Goal: Task Accomplishment & Management: Manage account settings

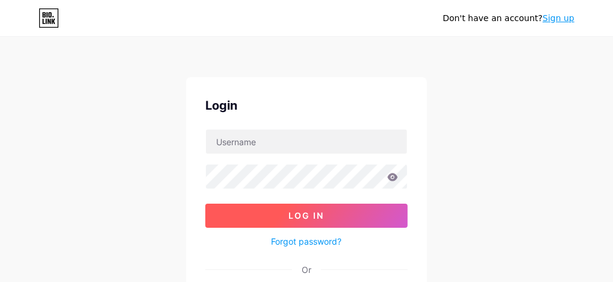
scroll to position [160, 0]
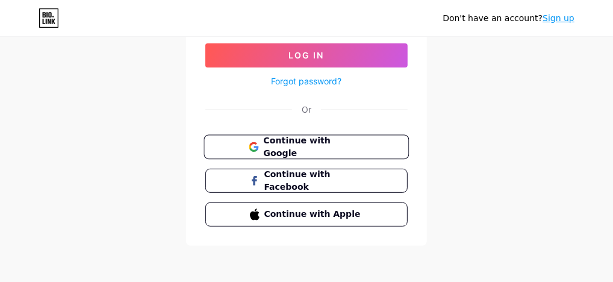
type input "[PERSON_NAME]"
click at [279, 142] on span "Continue with Google" at bounding box center [313, 147] width 101 height 26
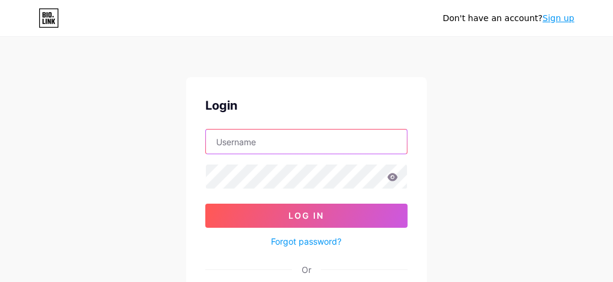
type input "boccaletto"
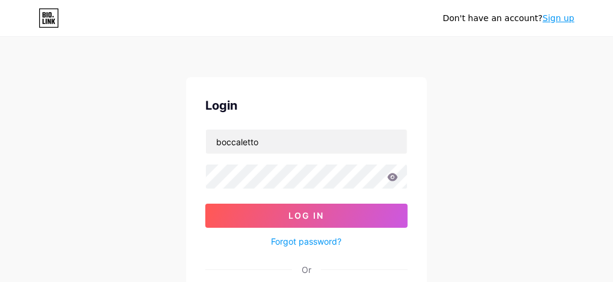
click at [393, 179] on icon at bounding box center [393, 177] width 10 height 8
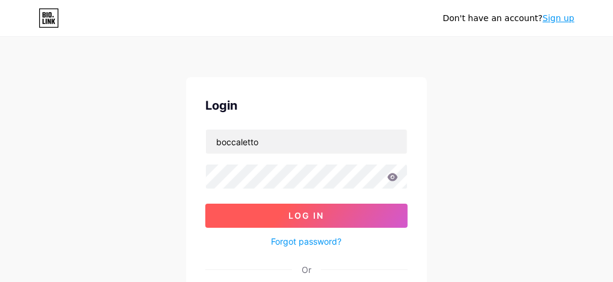
click at [354, 215] on button "Log In" at bounding box center [306, 216] width 202 height 24
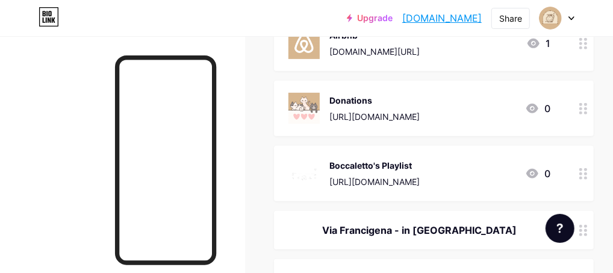
scroll to position [241, 0]
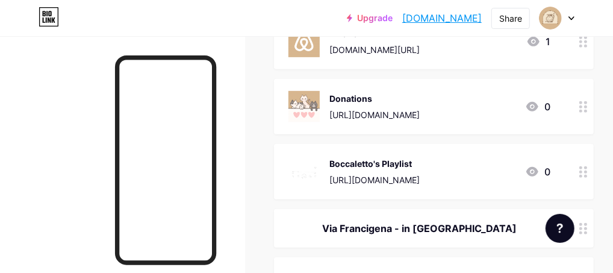
click at [420, 99] on div "Donations" at bounding box center [374, 98] width 90 height 13
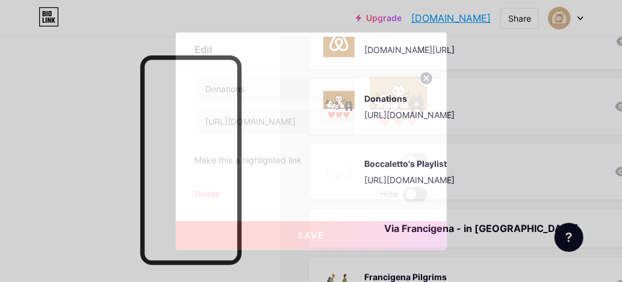
click at [415, 194] on span at bounding box center [415, 194] width 24 height 14
click at [403, 198] on input "checkbox" at bounding box center [403, 198] width 0 height 0
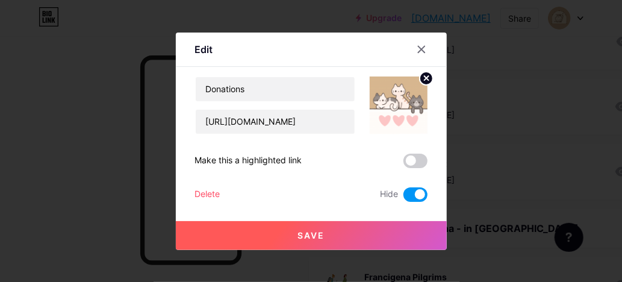
click at [348, 231] on button "Save" at bounding box center [311, 235] width 271 height 29
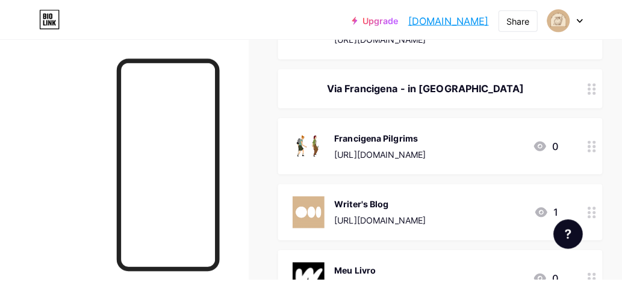
scroll to position [422, 0]
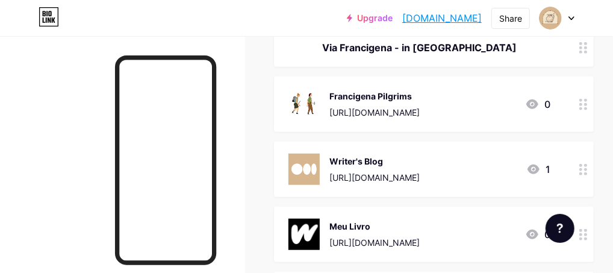
click at [420, 102] on div "Francigena Pilgrims https://www.viafrancigenaintuscia.eu/" at bounding box center [374, 104] width 90 height 31
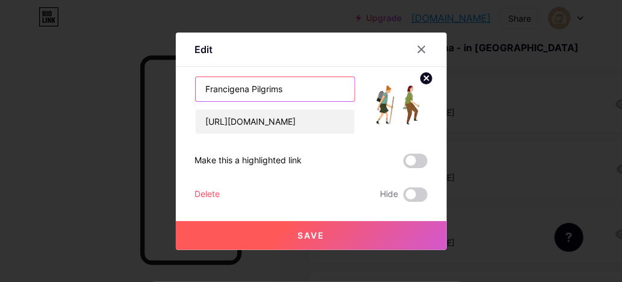
drag, startPoint x: 283, startPoint y: 89, endPoint x: 199, endPoint y: 87, distance: 83.7
click at [199, 87] on input "Francigena Pilgrims" at bounding box center [275, 89] width 159 height 24
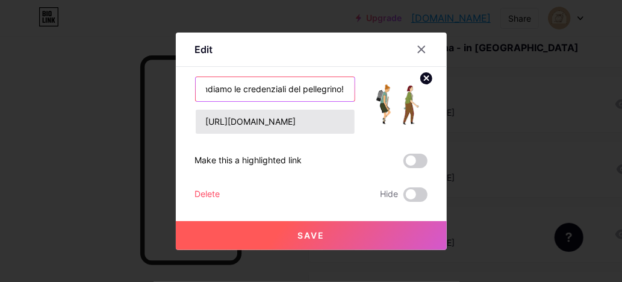
type input "Noi vendiamo le credenziali del pellegrino!"
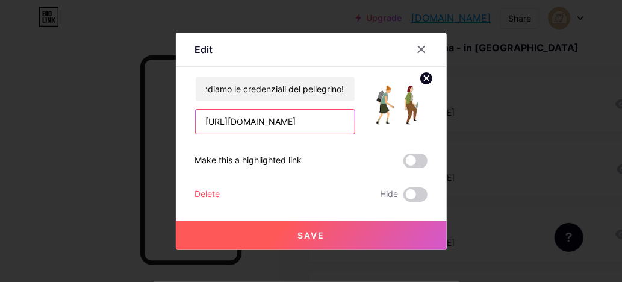
click at [269, 126] on input "https://www.viafrancigenaintuscia.eu/" at bounding box center [275, 122] width 159 height 24
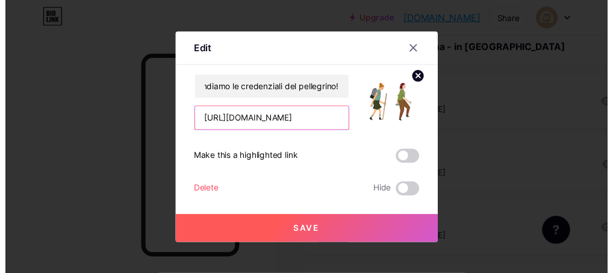
scroll to position [0, 0]
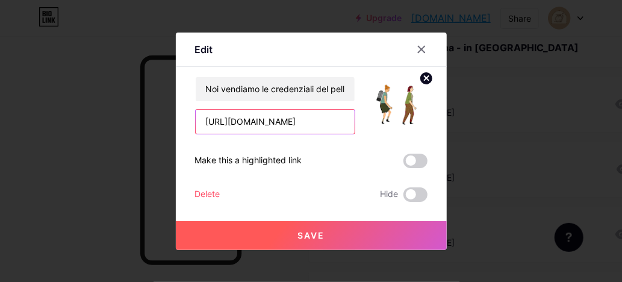
click at [268, 126] on input "https://www.viafrancigenaintuscia.eu/" at bounding box center [275, 122] width 159 height 24
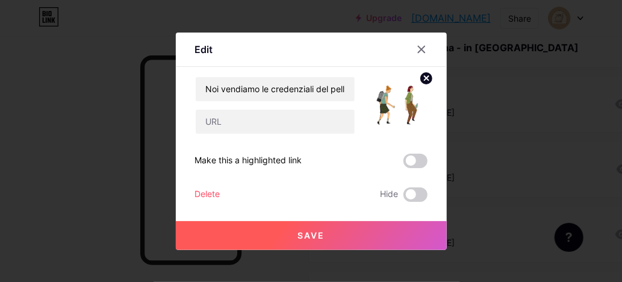
click at [308, 229] on button "Save" at bounding box center [311, 235] width 271 height 29
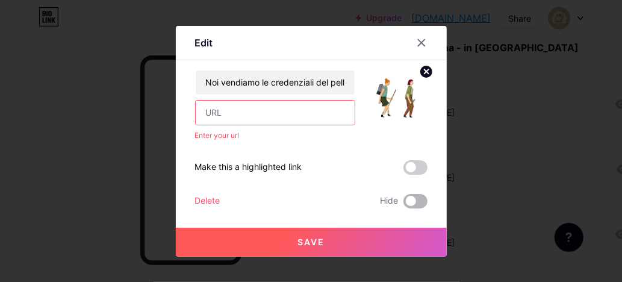
click at [410, 202] on span at bounding box center [415, 201] width 24 height 14
click at [403, 204] on input "checkbox" at bounding box center [403, 204] width 0 height 0
click at [422, 43] on icon at bounding box center [421, 42] width 7 height 7
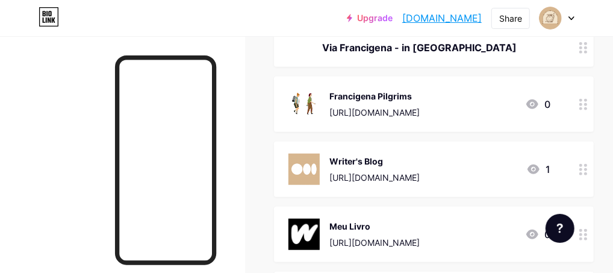
click at [420, 97] on div "Francigena Pilgrims" at bounding box center [374, 96] width 90 height 13
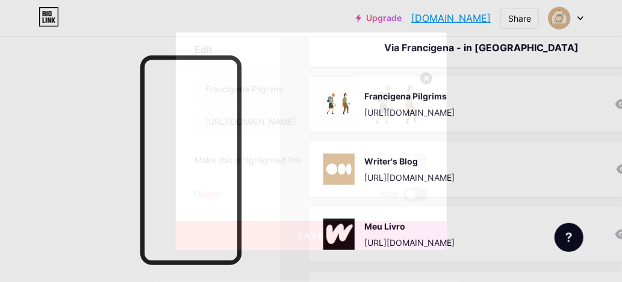
click at [422, 190] on span at bounding box center [415, 194] width 24 height 14
click at [403, 198] on input "checkbox" at bounding box center [403, 198] width 0 height 0
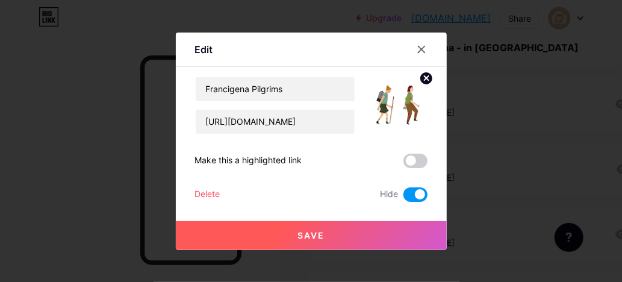
click at [398, 221] on button "Save" at bounding box center [311, 235] width 271 height 29
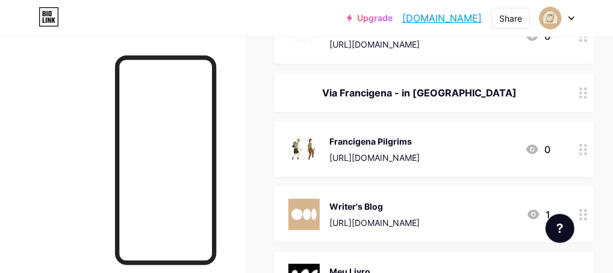
scroll to position [361, 0]
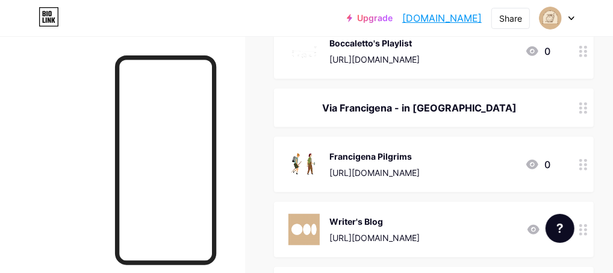
click at [466, 105] on div "Via Francigena - in Tuscia" at bounding box center [419, 108] width 262 height 14
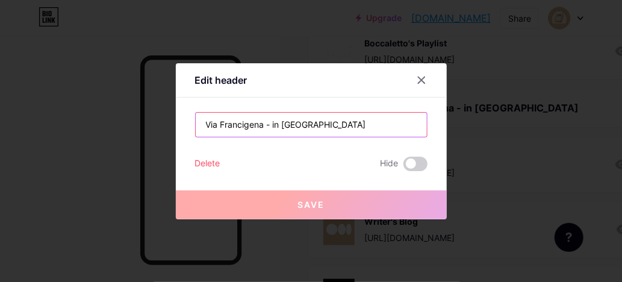
drag, startPoint x: 308, startPoint y: 122, endPoint x: 273, endPoint y: 124, distance: 35.6
click at [273, 124] on input "Via Francigena - in Tuscia" at bounding box center [311, 125] width 231 height 24
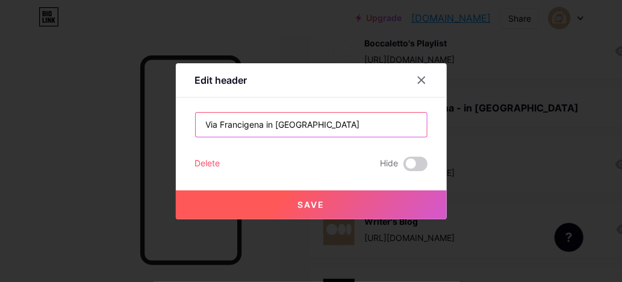
type input "Via Francigena in Tuscia"
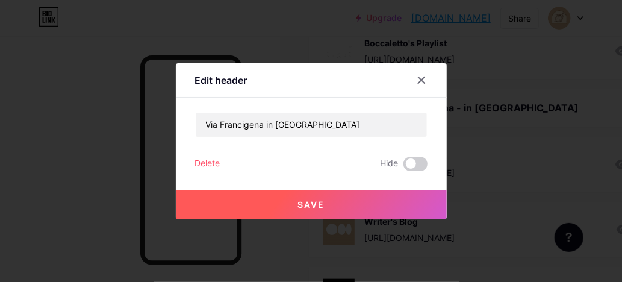
click at [317, 208] on span "Save" at bounding box center [310, 204] width 27 height 10
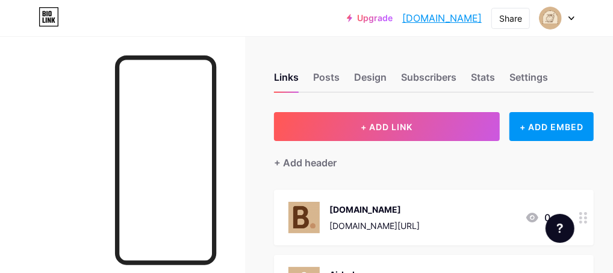
scroll to position [0, 57]
click at [313, 70] on div "Posts" at bounding box center [326, 81] width 26 height 22
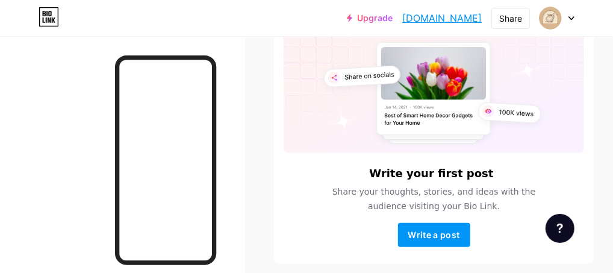
scroll to position [120, 0]
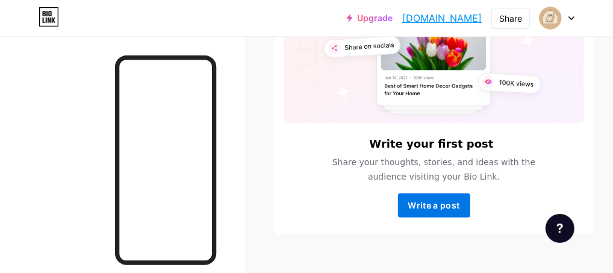
click at [444, 200] on span "Write a post" at bounding box center [434, 205] width 52 height 10
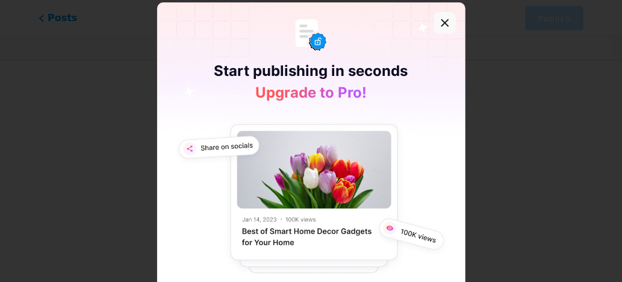
click at [441, 22] on icon at bounding box center [444, 23] width 7 height 7
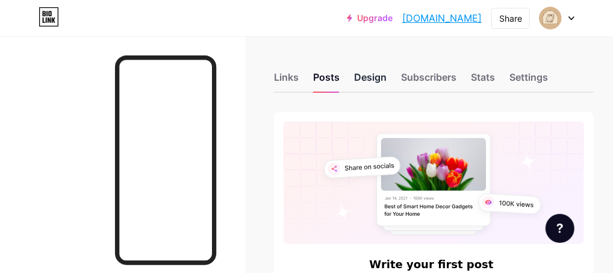
click at [387, 80] on div "Design" at bounding box center [370, 81] width 33 height 22
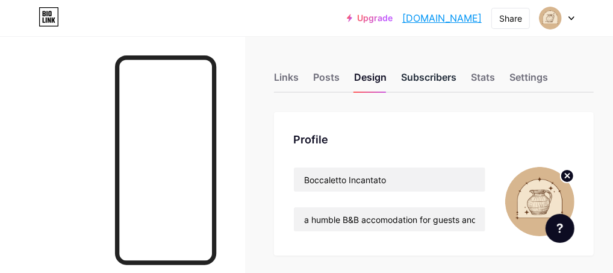
type input "#d8b790"
type input "#2a190e"
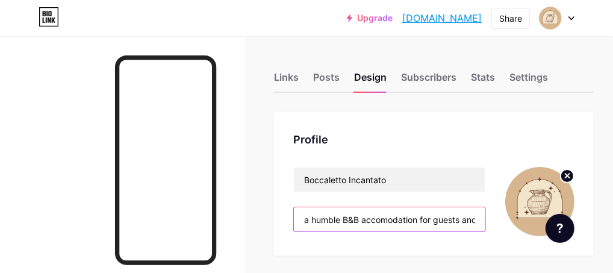
drag, startPoint x: 399, startPoint y: 219, endPoint x: 314, endPoint y: 219, distance: 84.9
click at [314, 219] on div "Profile Boccaletto Incantato a humble B&B accomodation for guests and pilgrims" at bounding box center [434, 183] width 320 height 143
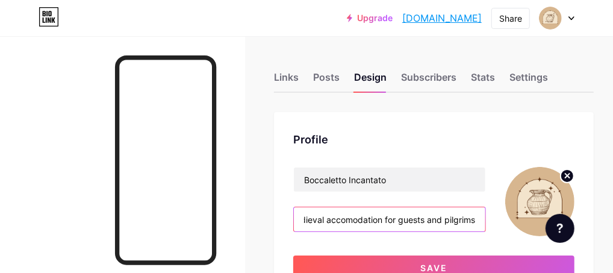
scroll to position [0, 46]
drag, startPoint x: 434, startPoint y: 217, endPoint x: 497, endPoint y: 217, distance: 63.8
click at [497, 217] on div "Boccaletto Incantato medieval accomodation for guests and pilgrims" at bounding box center [433, 201] width 281 height 69
click at [394, 219] on input "medieval accommodation for guests and pilgrims" at bounding box center [390, 219] width 192 height 24
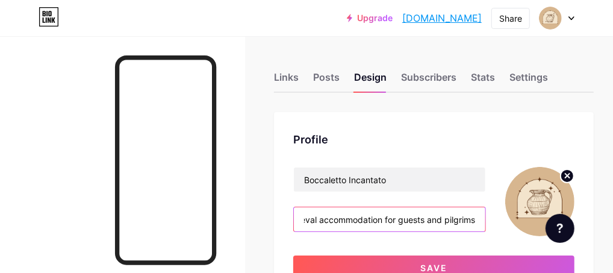
drag, startPoint x: 396, startPoint y: 217, endPoint x: 493, endPoint y: 219, distance: 97.6
click at [493, 219] on div "Boccaletto Incantato medieval accommodation for guests and pilgrims" at bounding box center [433, 201] width 281 height 69
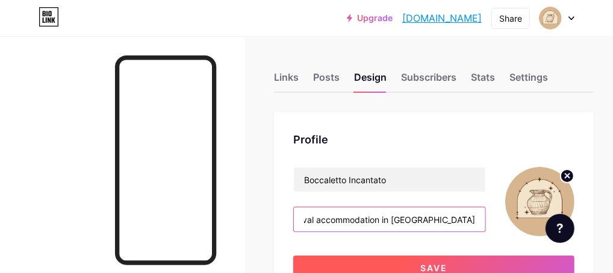
type input "medieval accommodation in Viterbo - Italy"
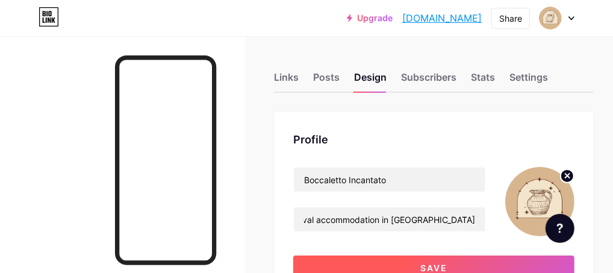
click at [447, 260] on button "Save" at bounding box center [433, 267] width 281 height 24
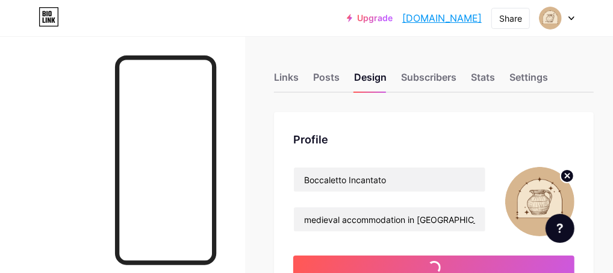
type input "#d8b790"
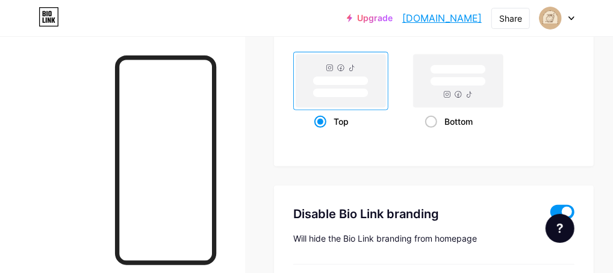
scroll to position [2409, 0]
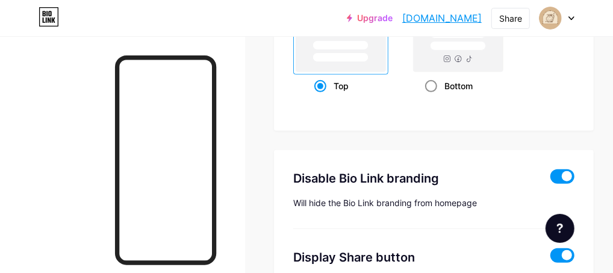
click at [437, 92] on span at bounding box center [431, 86] width 12 height 12
click at [433, 105] on input "Bottom" at bounding box center [429, 101] width 8 height 8
radio input "true"
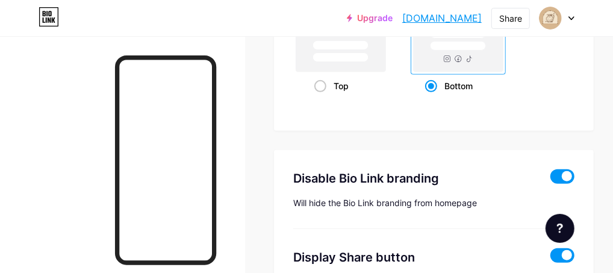
type input "#d8b790"
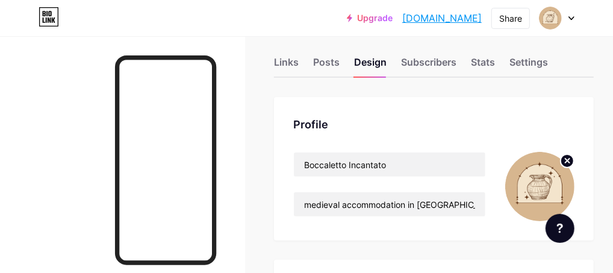
scroll to position [0, 0]
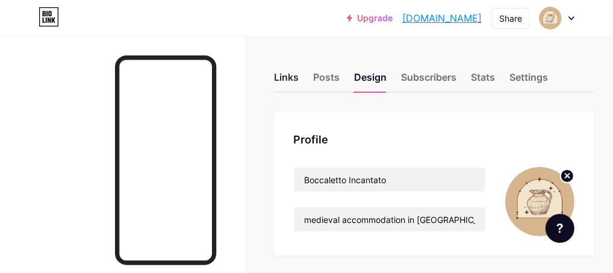
click at [299, 77] on div "Links" at bounding box center [286, 81] width 25 height 22
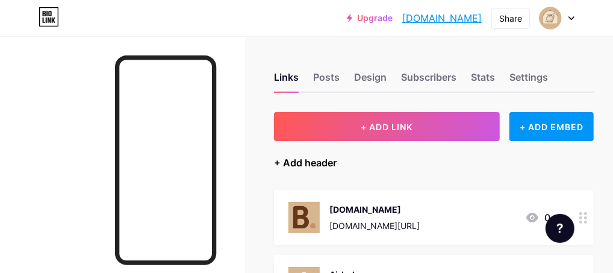
click at [337, 165] on div "+ Add header" at bounding box center [305, 162] width 63 height 14
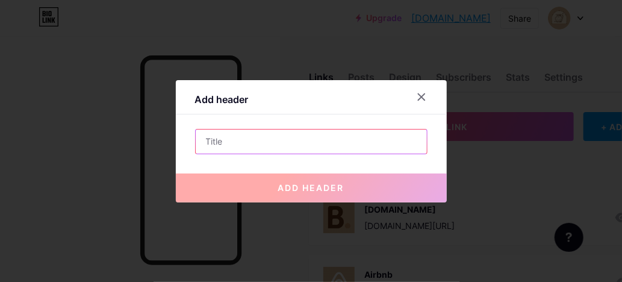
click at [341, 145] on input "text" at bounding box center [311, 141] width 231 height 24
paste input "✦"
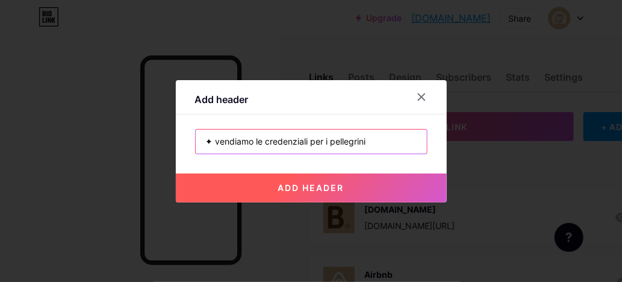
type input "✦ vendiamo le credenziali per i pellegrini"
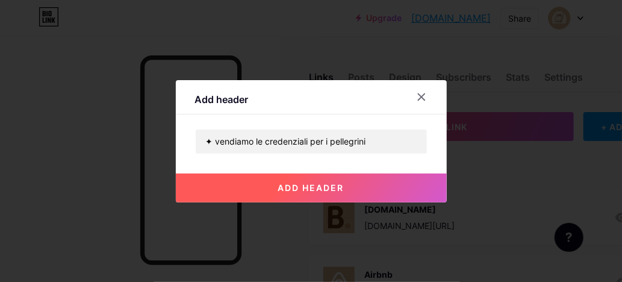
click at [291, 187] on span "add header" at bounding box center [311, 187] width 66 height 10
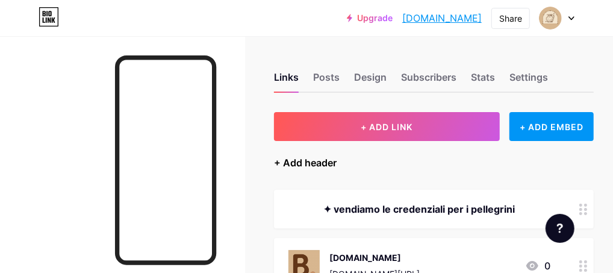
click at [323, 163] on div "+ Add header" at bounding box center [305, 162] width 63 height 14
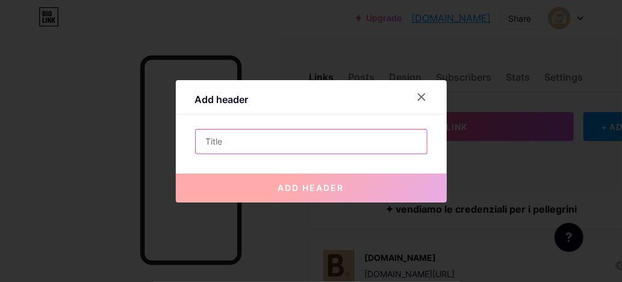
click at [328, 143] on input "text" at bounding box center [311, 141] width 231 height 24
paste input "✦"
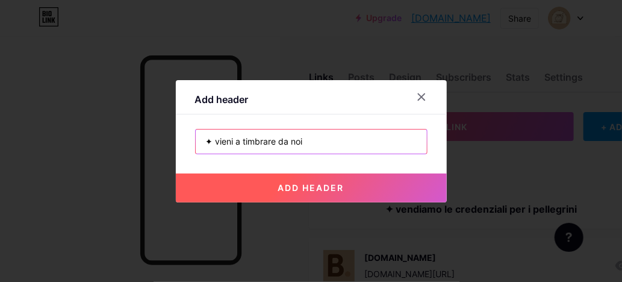
type input "✦ vieni a timbrare da noi"
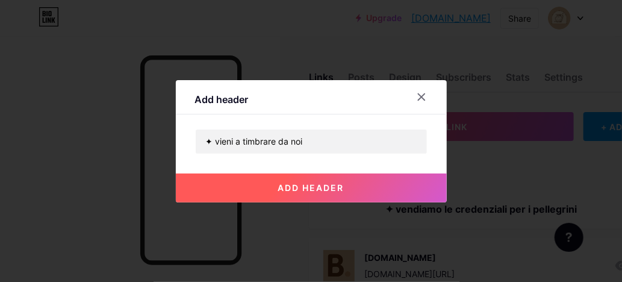
click at [319, 188] on span "add header" at bounding box center [311, 187] width 66 height 10
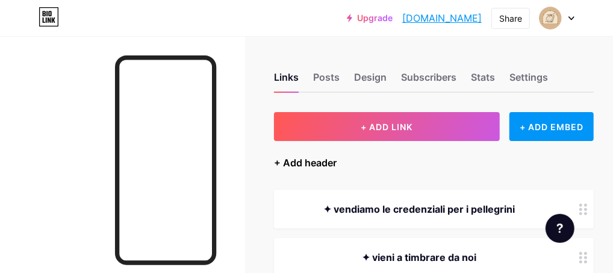
click at [334, 164] on div "+ Add header" at bounding box center [305, 162] width 63 height 14
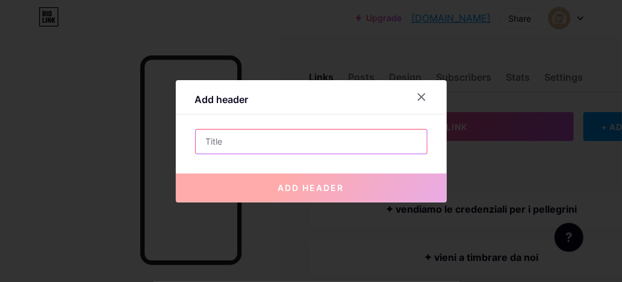
click at [277, 144] on input "text" at bounding box center [311, 141] width 231 height 24
paste input "✦"
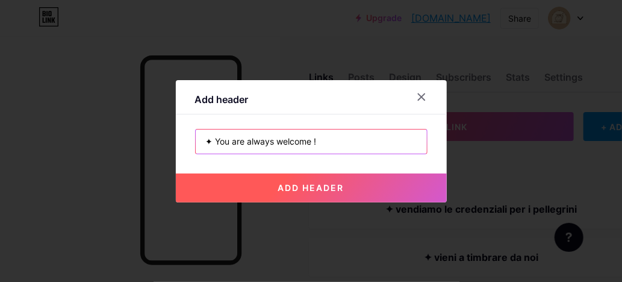
click at [209, 139] on input "✦ You are always welcome !" at bounding box center [311, 141] width 231 height 24
paste input "♡"
click at [339, 139] on input "♡ You are always welcome !" at bounding box center [311, 141] width 231 height 24
paste input "♡"
type input "♡ You are always welcome ! ♡"
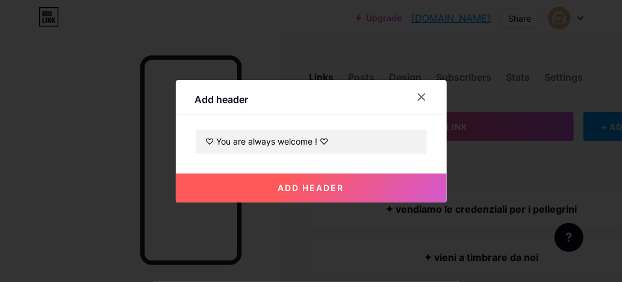
click at [341, 187] on span "add header" at bounding box center [311, 187] width 66 height 10
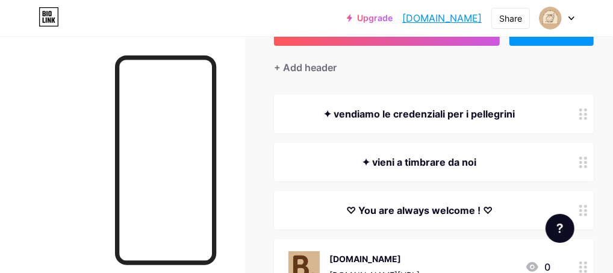
scroll to position [120, 0]
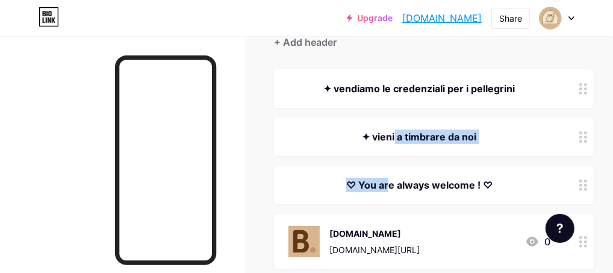
drag, startPoint x: 438, startPoint y: 178, endPoint x: 441, endPoint y: 119, distance: 59.1
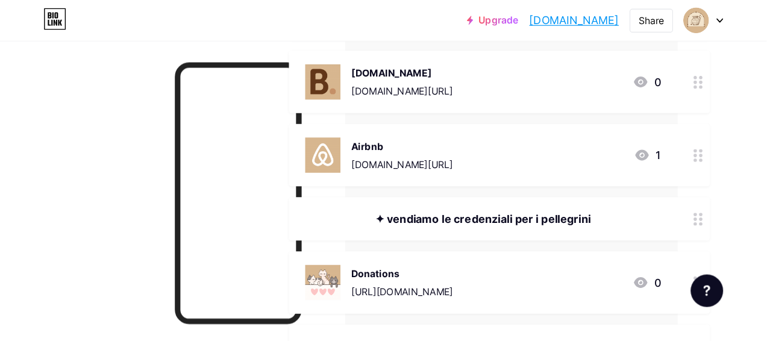
scroll to position [241, 37]
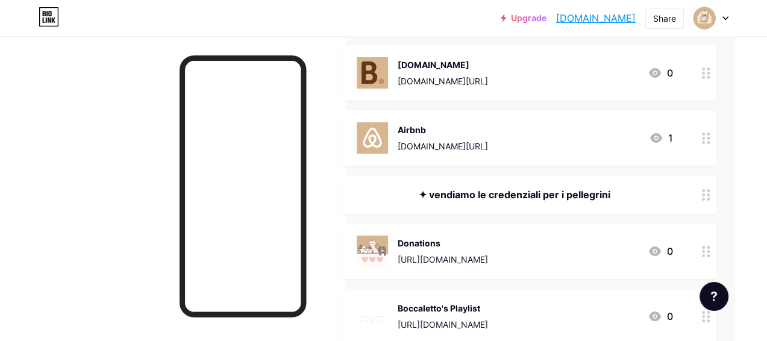
drag, startPoint x: 588, startPoint y: 0, endPoint x: 96, endPoint y: 127, distance: 508.7
click at [95, 127] on div at bounding box center [172, 206] width 345 height 341
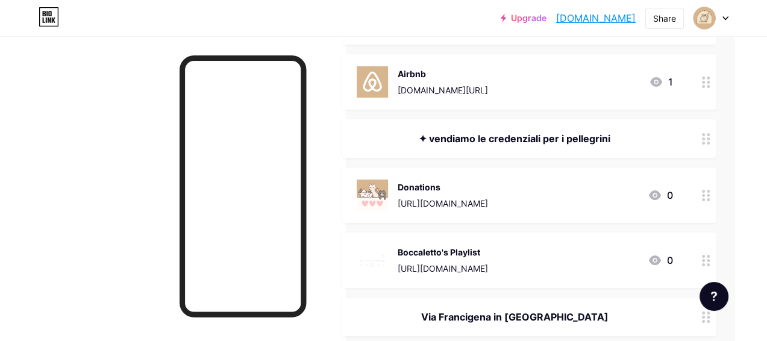
scroll to position [316, 37]
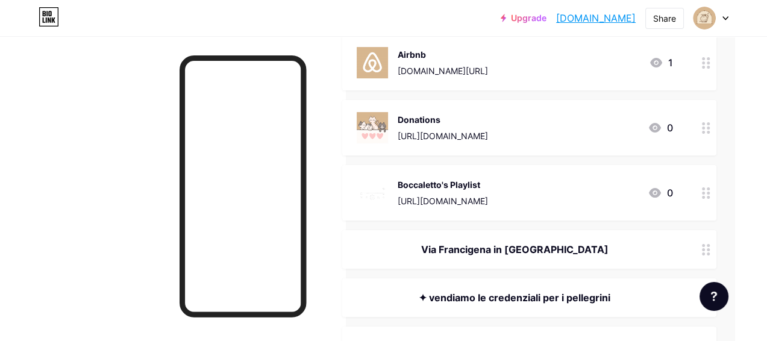
click at [621, 244] on circle at bounding box center [703, 245] width 3 height 3
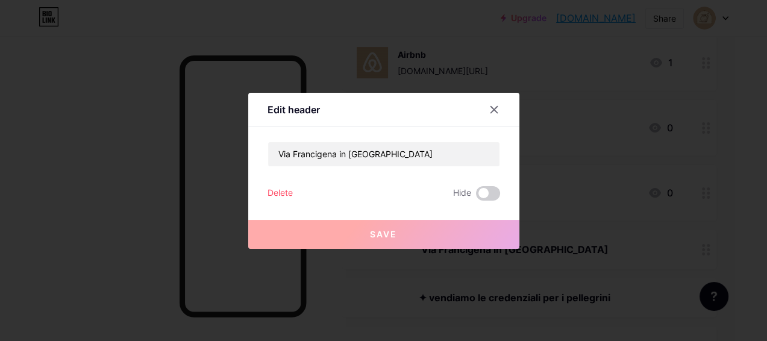
scroll to position [316, 25]
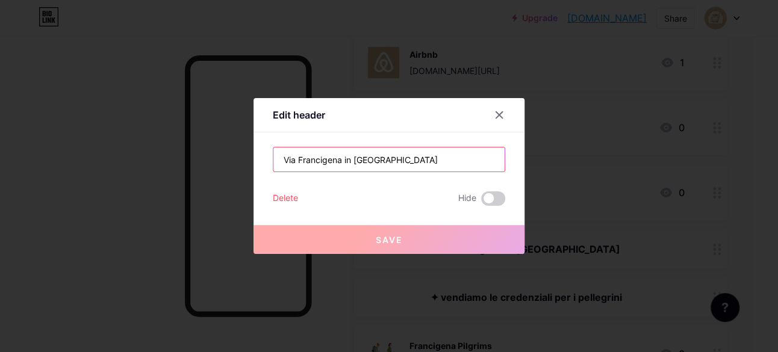
click at [282, 159] on input "Via Francigena in Tuscia" at bounding box center [388, 160] width 231 height 24
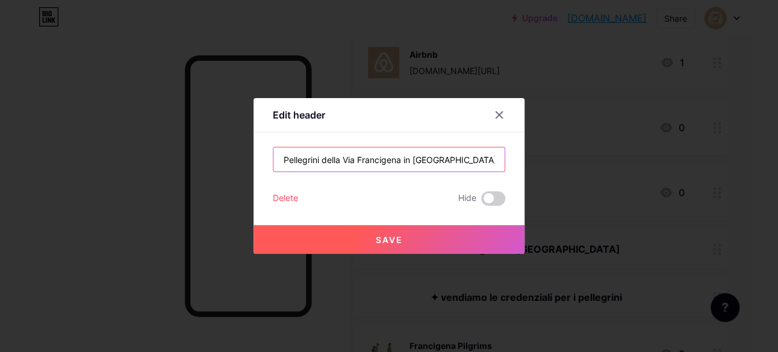
type input "Pellegrini della Via Francigena in Tuscia"
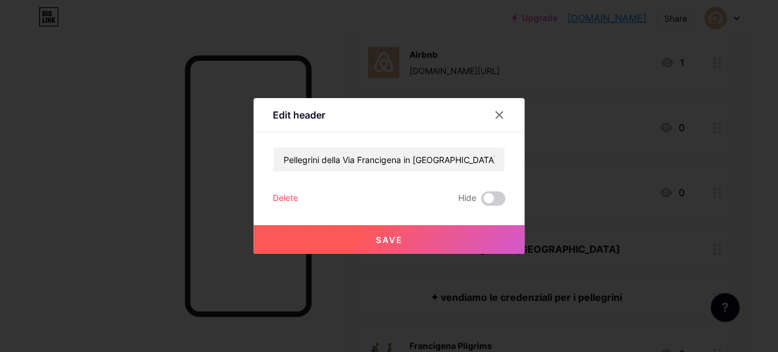
click at [404, 236] on button "Save" at bounding box center [389, 239] width 271 height 29
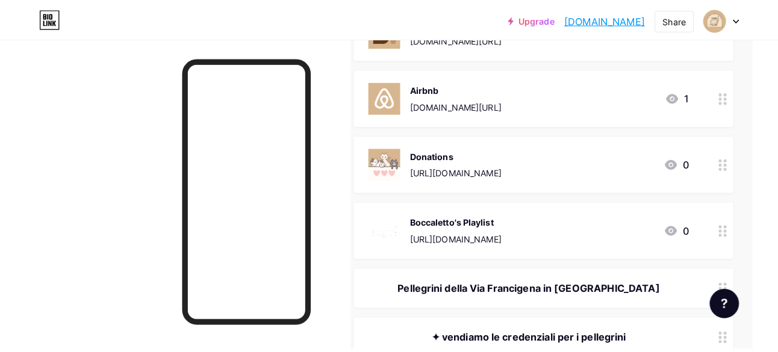
scroll to position [0, 25]
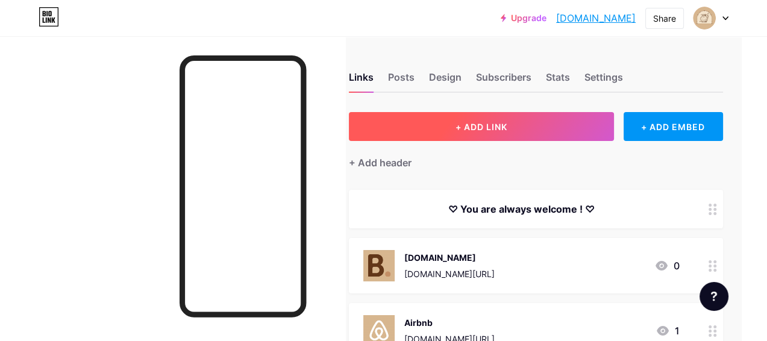
click at [470, 128] on span "+ ADD LINK" at bounding box center [481, 127] width 52 height 10
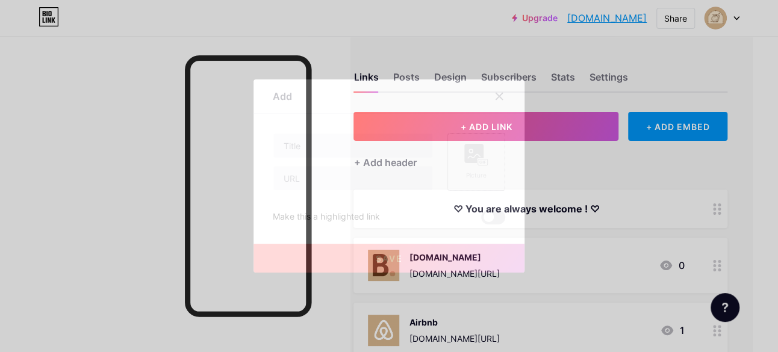
click at [488, 153] on div "Picture" at bounding box center [476, 162] width 58 height 58
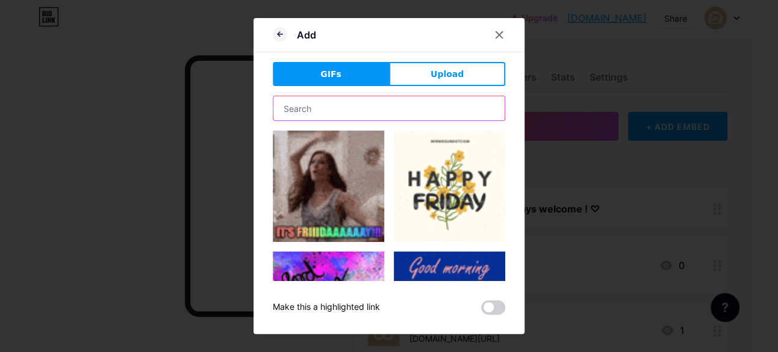
click at [332, 106] on input "text" at bounding box center [388, 108] width 231 height 24
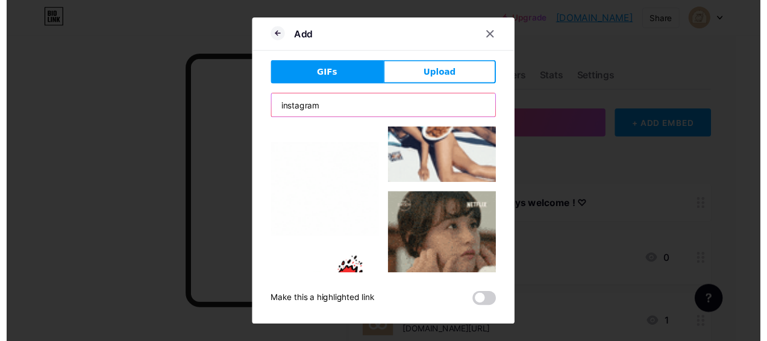
scroll to position [828, 0]
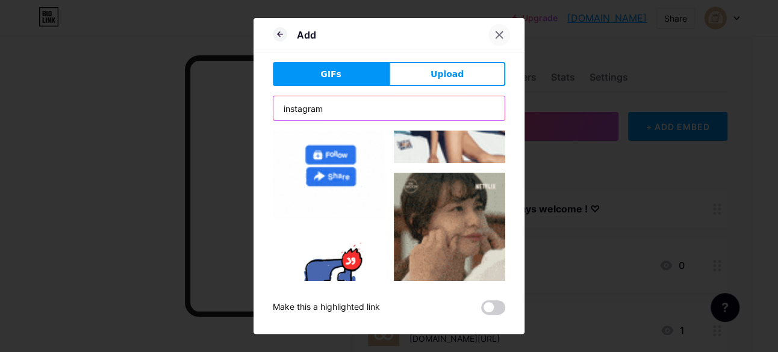
type input "instagram"
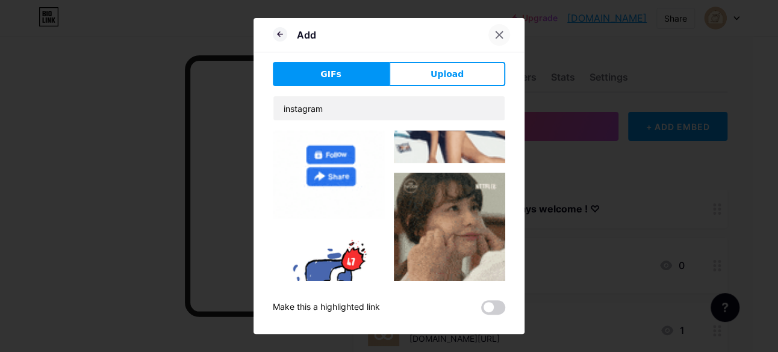
click at [505, 34] on div at bounding box center [499, 35] width 22 height 22
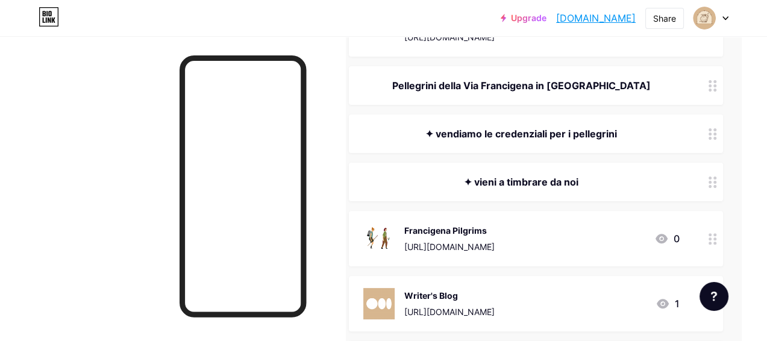
scroll to position [452, 25]
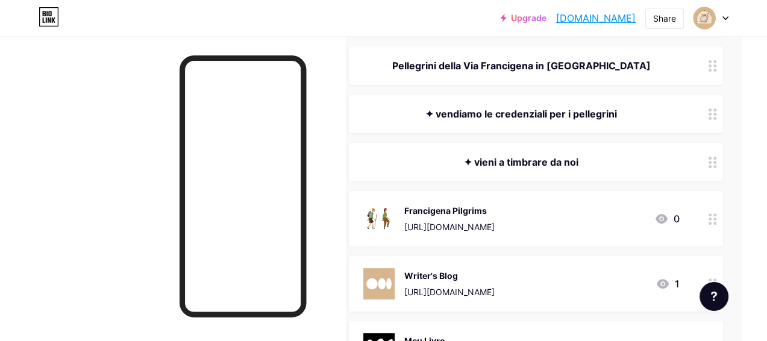
click at [621, 65] on div "Pellegrini della Via Francigena in Tuscia" at bounding box center [521, 65] width 316 height 14
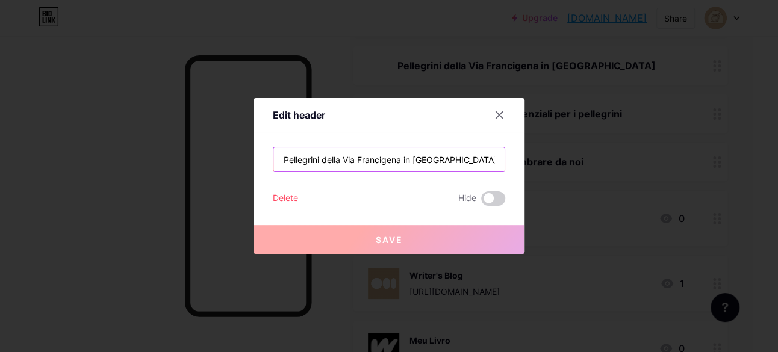
click at [446, 161] on input "Pellegrini della Via Francigena in Tuscia" at bounding box center [388, 160] width 231 height 24
drag, startPoint x: 441, startPoint y: 160, endPoint x: 402, endPoint y: 160, distance: 39.1
click at [402, 160] on input "Pellegrini della Via Francigena in Tuscia" at bounding box center [388, 160] width 231 height 24
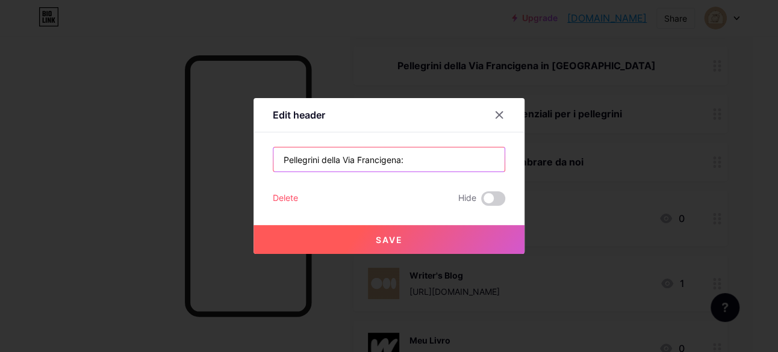
type input "Pellegrini della Via Francigena:"
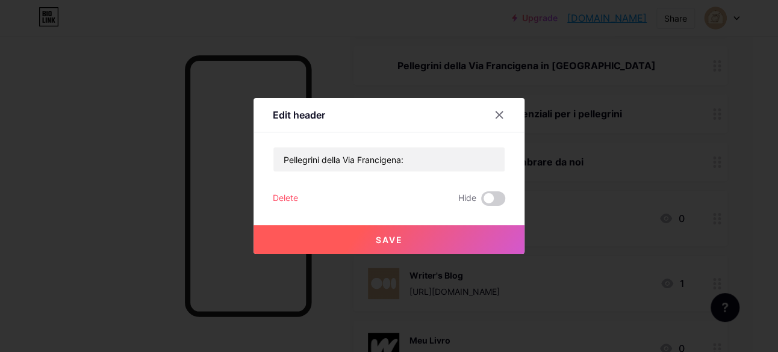
click at [372, 231] on button "Save" at bounding box center [389, 239] width 271 height 29
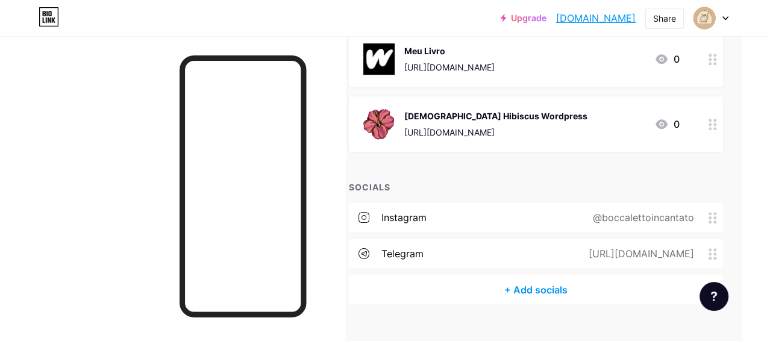
scroll to position [763, 25]
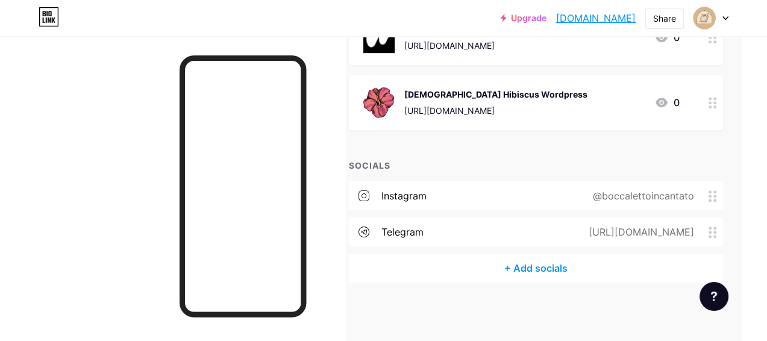
click at [621, 194] on div "@boccalettoincantato" at bounding box center [640, 195] width 135 height 14
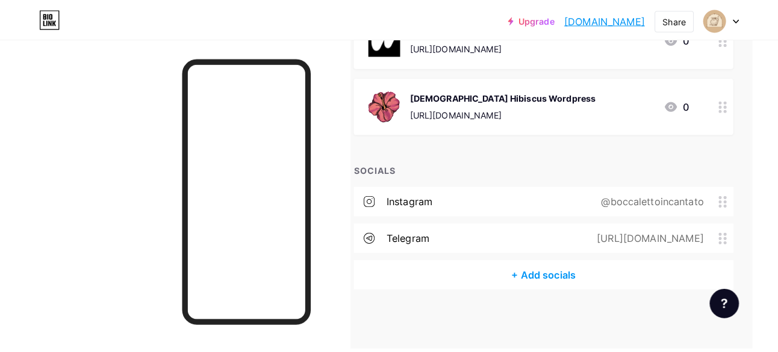
scroll to position [752, 25]
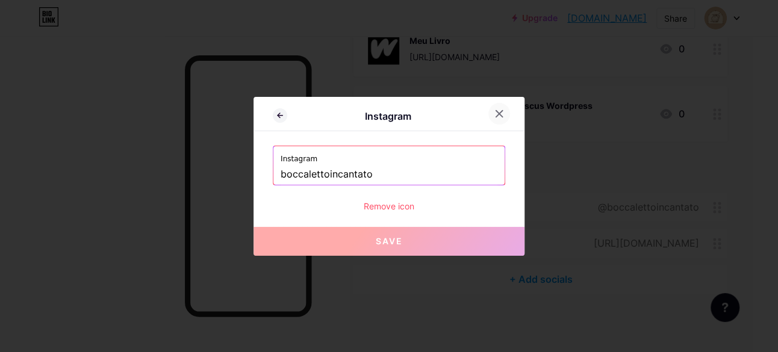
click at [494, 112] on icon at bounding box center [499, 114] width 10 height 10
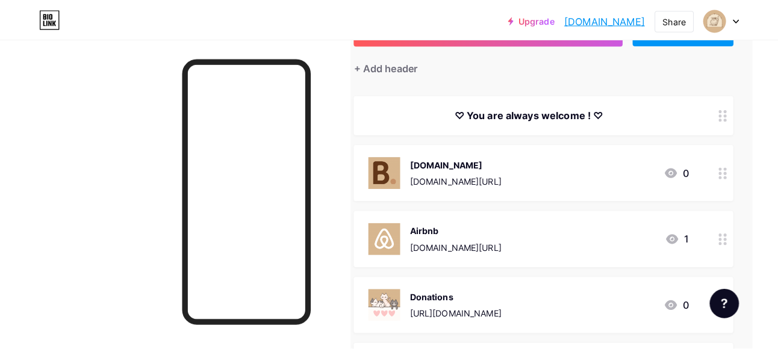
scroll to position [0, 25]
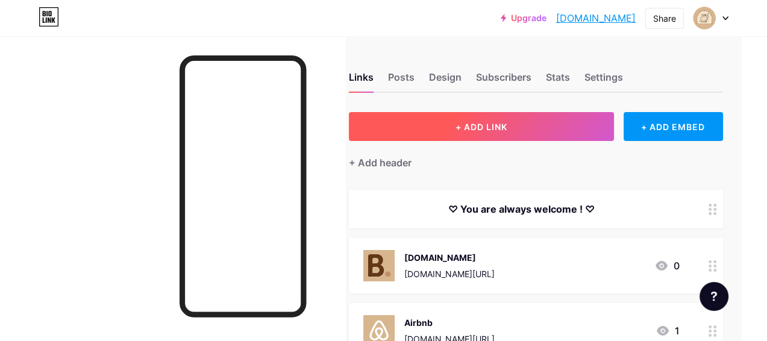
click at [481, 131] on span "+ ADD LINK" at bounding box center [481, 127] width 52 height 10
